Goal: Task Accomplishment & Management: Use online tool/utility

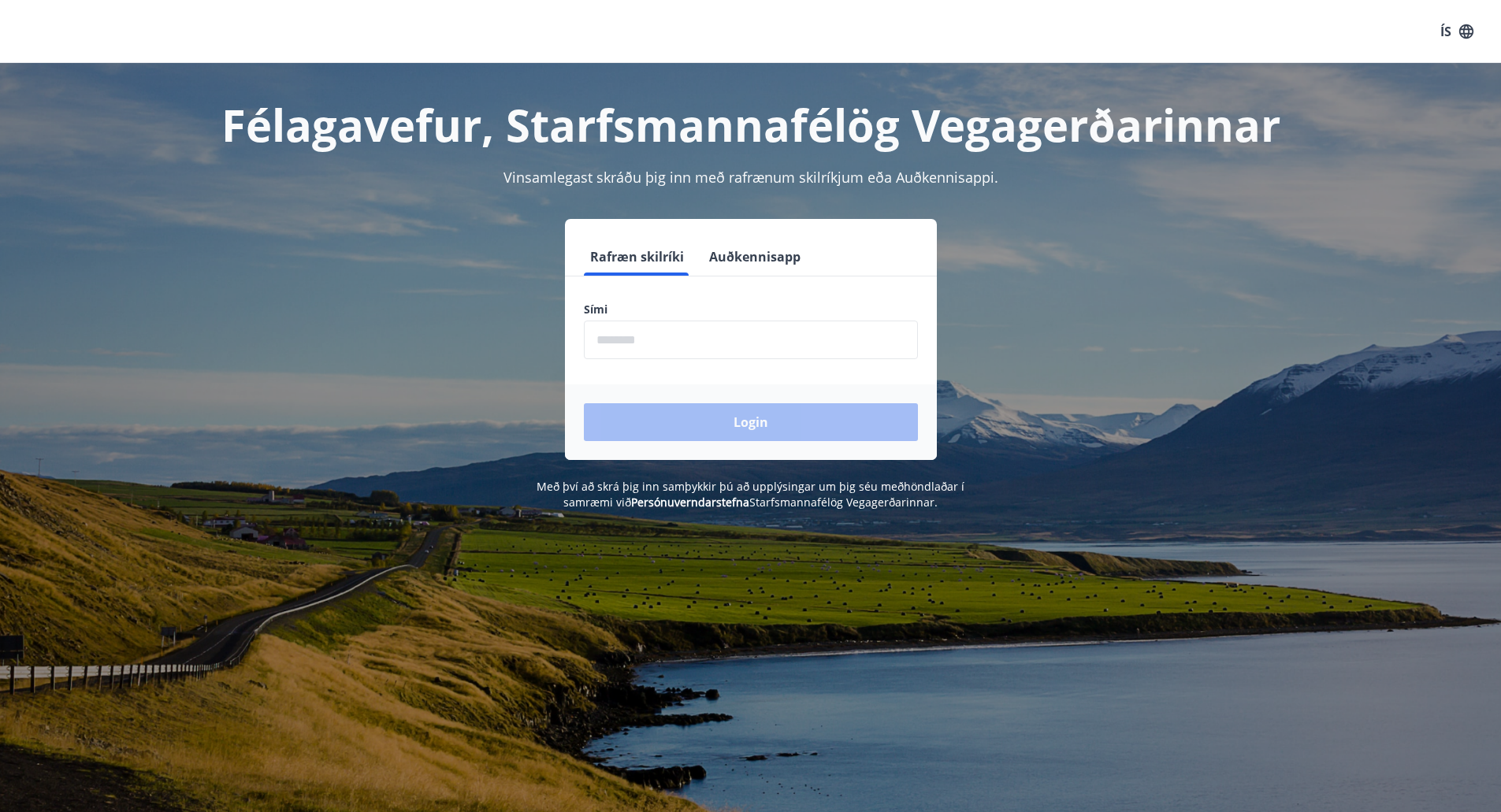
click at [625, 327] on input "phone" at bounding box center [751, 339] width 334 height 38
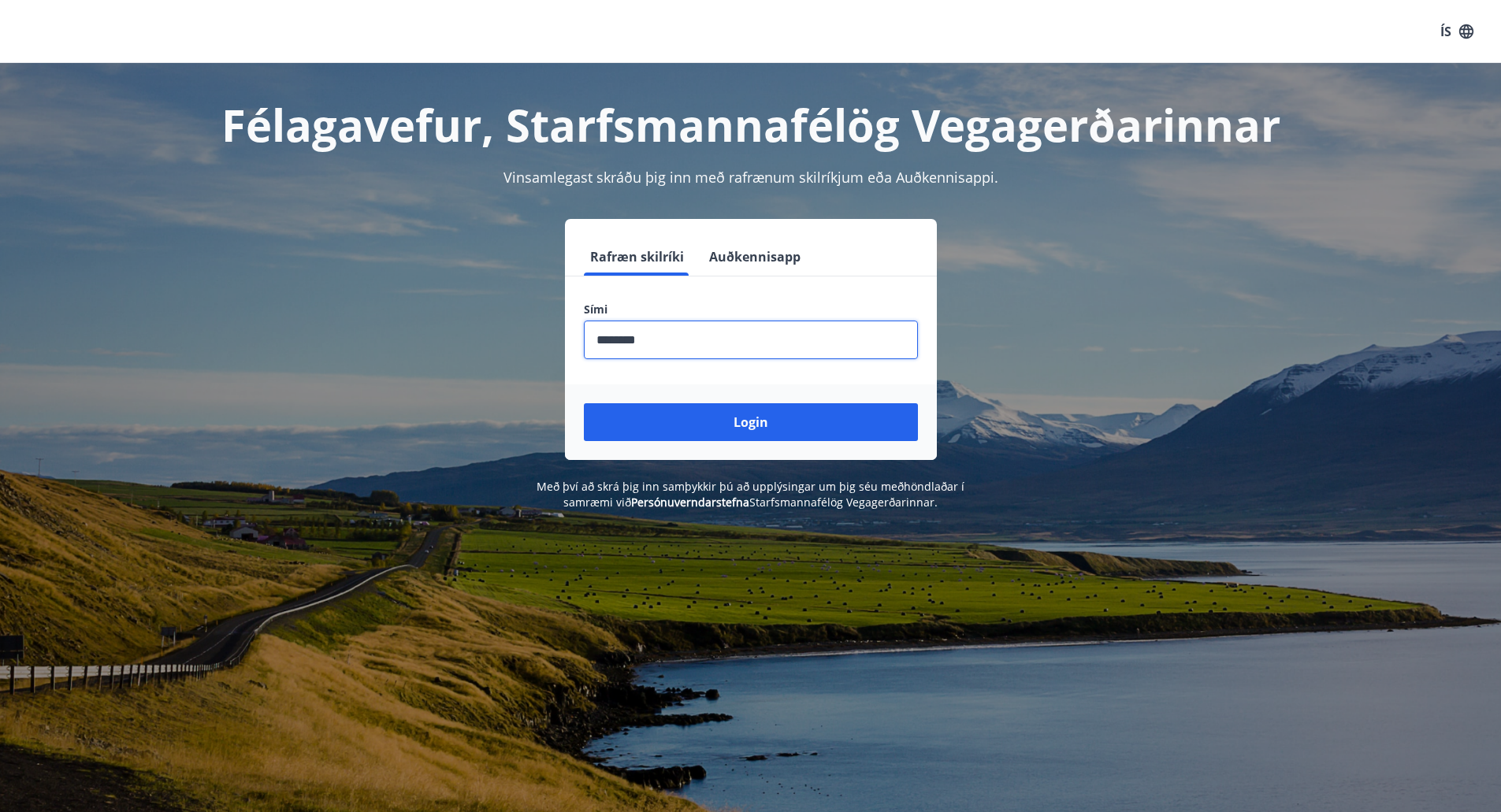
type input "********"
click at [584, 403] on button "Login" at bounding box center [751, 422] width 334 height 37
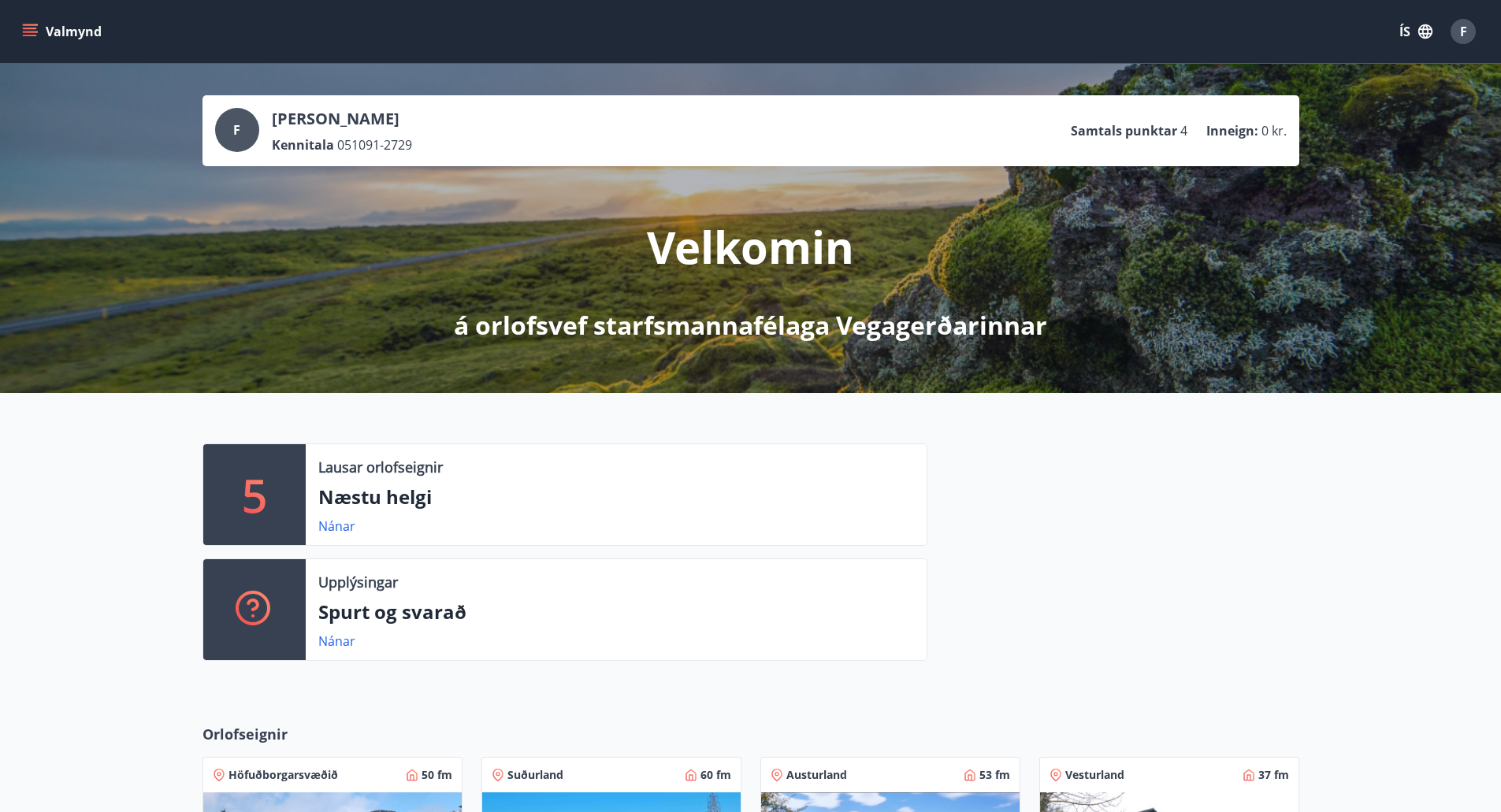
click at [36, 25] on icon "menu" at bounding box center [32, 25] width 18 height 2
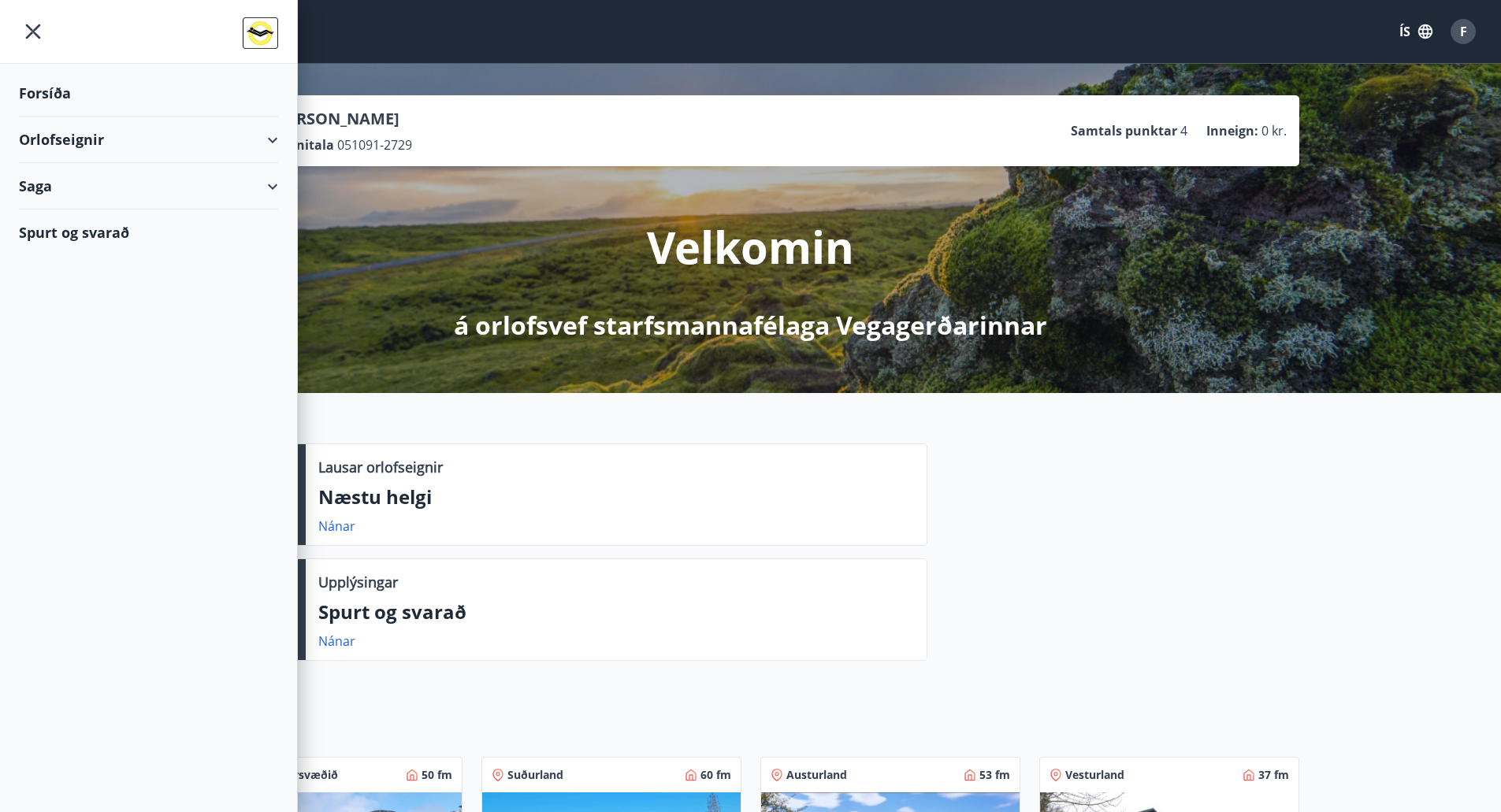
click at [279, 142] on icon at bounding box center [273, 140] width 19 height 19
click at [87, 206] on div "Bókunardagatal" at bounding box center [149, 213] width 234 height 33
